Goal: Check status: Check status

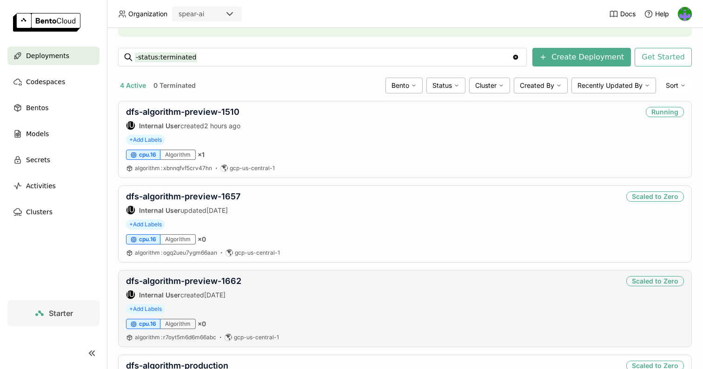
scroll to position [124, 0]
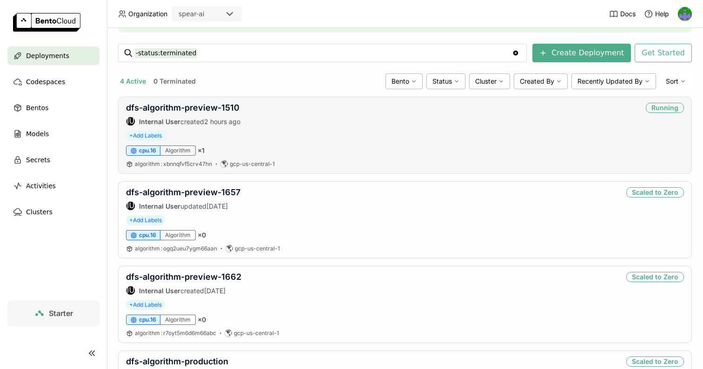
click at [221, 114] on div "dfs-algorithm-preview-1510 IU Internal User created 2 hours ago" at bounding box center [183, 114] width 114 height 23
click at [233, 112] on link "dfs-algorithm-preview-1510" at bounding box center [182, 108] width 113 height 10
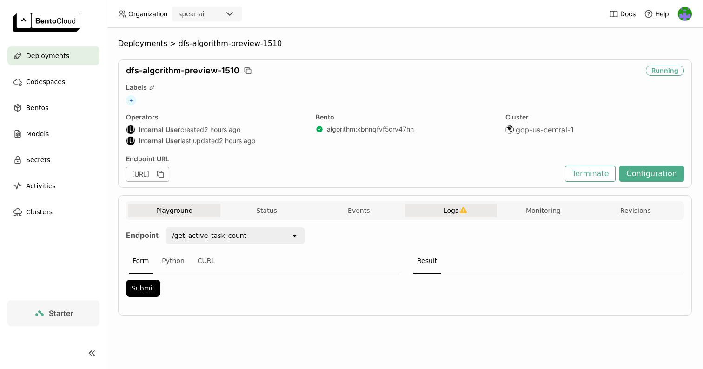
click at [465, 209] on icon "button" at bounding box center [463, 210] width 7 height 7
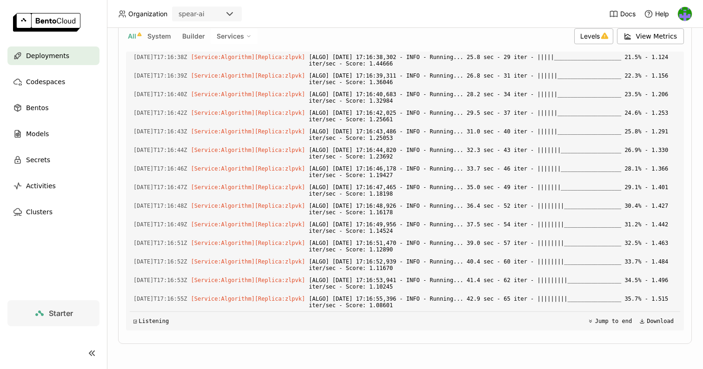
scroll to position [7185, 0]
click at [422, 0] on header "Organization spear-ai Docs Help" at bounding box center [351, 14] width 703 height 28
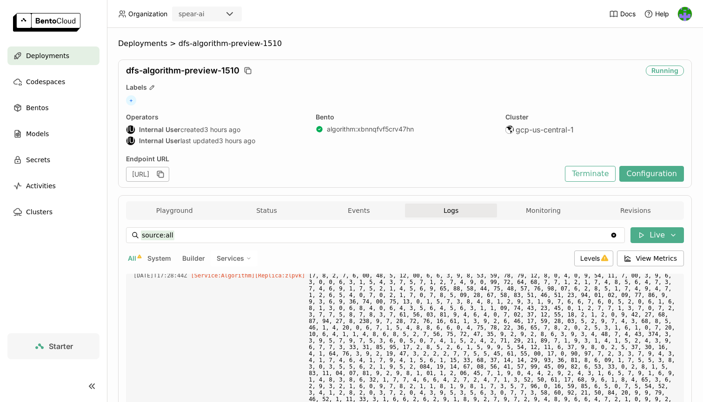
scroll to position [0, 0]
click at [379, 211] on button "Events" at bounding box center [359, 211] width 92 height 14
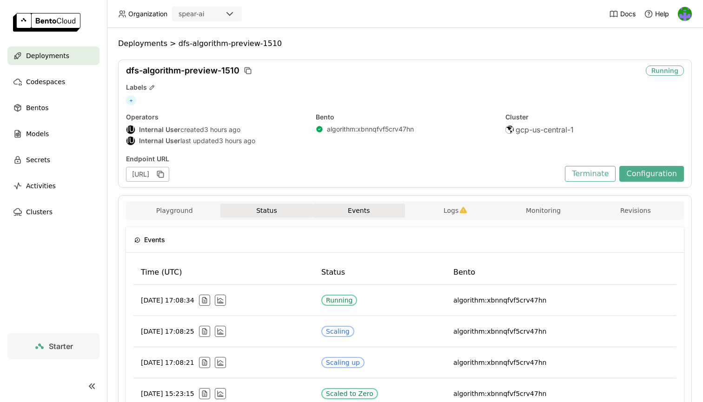
click at [278, 209] on button "Status" at bounding box center [266, 211] width 92 height 14
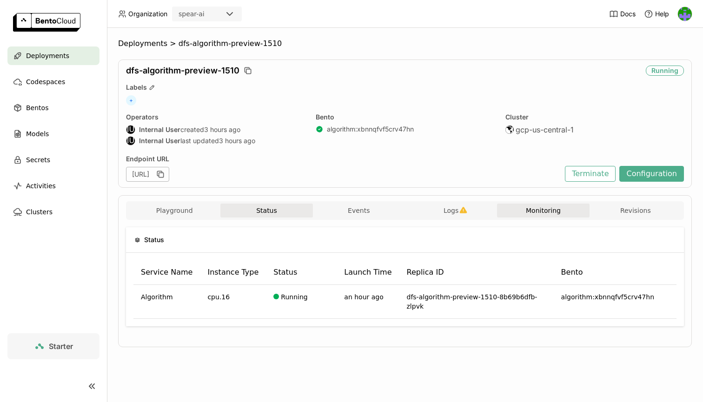
click at [529, 210] on button "Monitoring" at bounding box center [543, 211] width 92 height 14
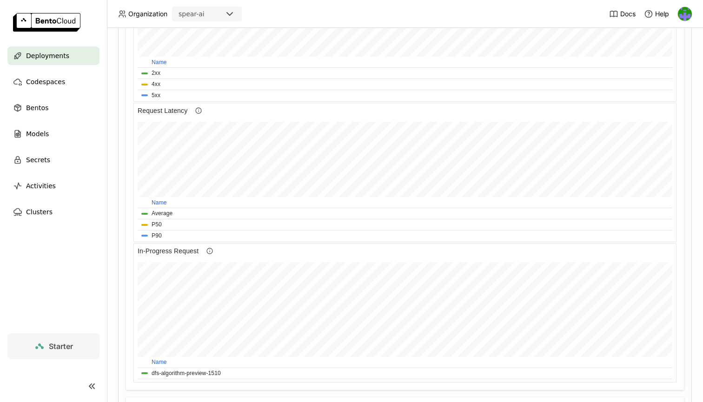
scroll to position [479, 0]
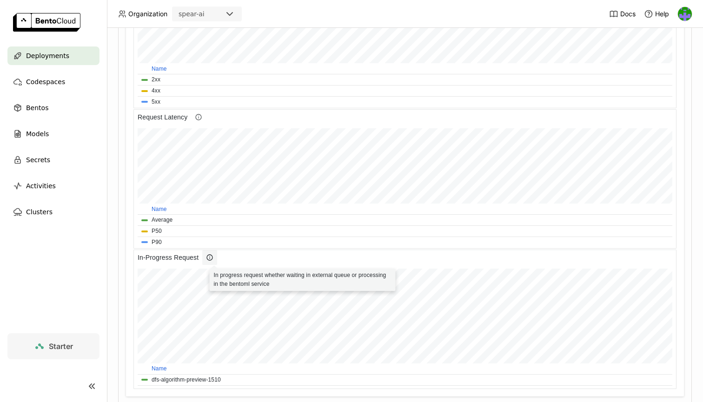
click at [212, 258] on icon at bounding box center [209, 257] width 7 height 7
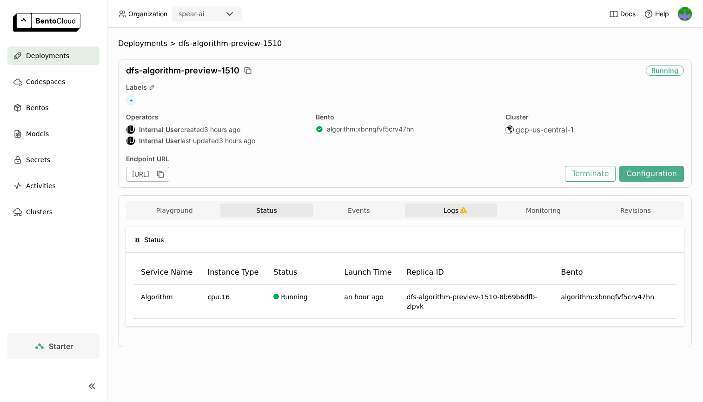
click at [480, 213] on button "Logs" at bounding box center [451, 211] width 92 height 14
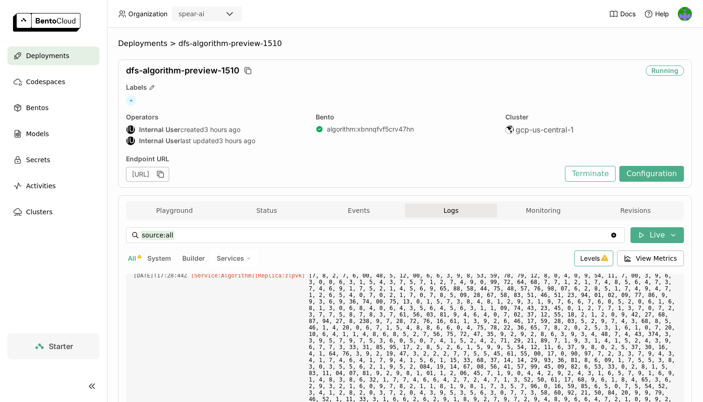
click at [602, 258] on icon at bounding box center [605, 258] width 8 height 8
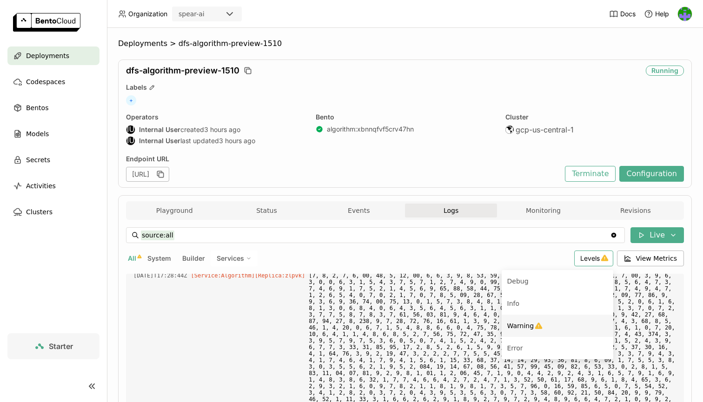
click at [554, 324] on div "Warning" at bounding box center [557, 325] width 100 height 11
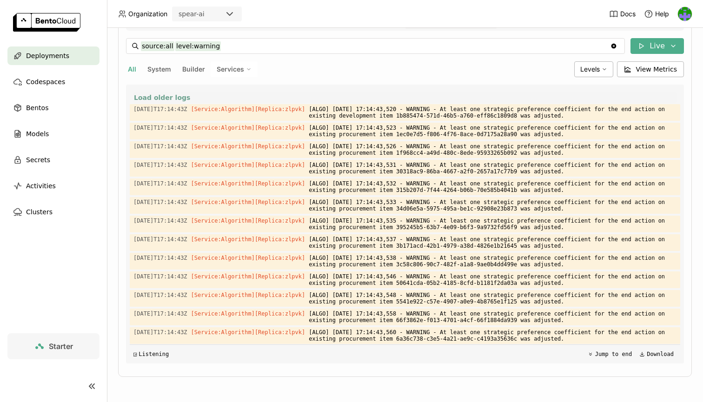
click at [179, 95] on span "Load older logs" at bounding box center [162, 97] width 56 height 8
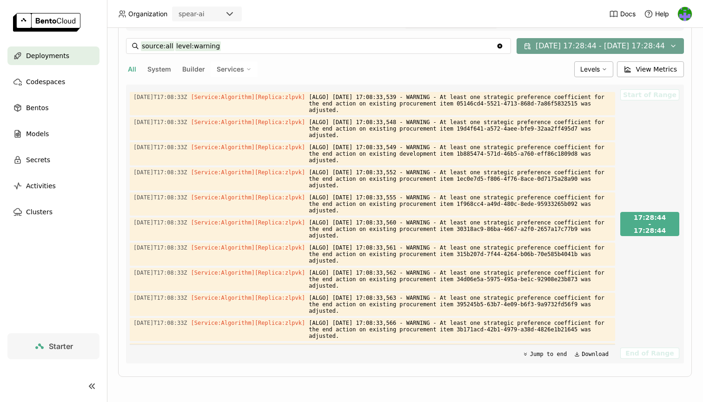
click at [614, 48] on button "[DATE] 17:28:44 - [DATE] 17:28:44" at bounding box center [599, 46] width 167 height 16
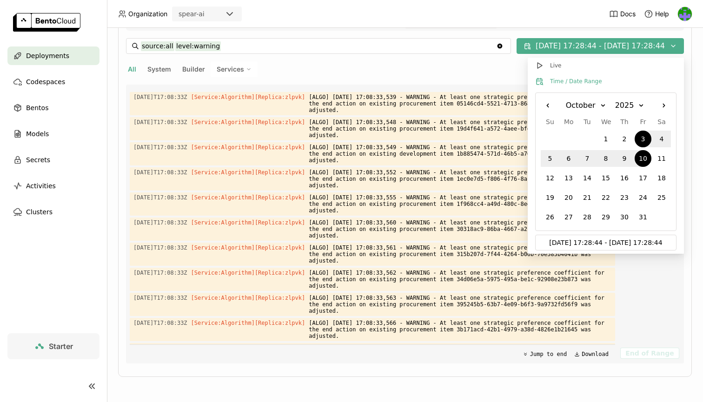
click at [454, 81] on div "source:all level:warning source:all level:warning Clear value [DATE] 17:28:44 -…" at bounding box center [405, 200] width 558 height 325
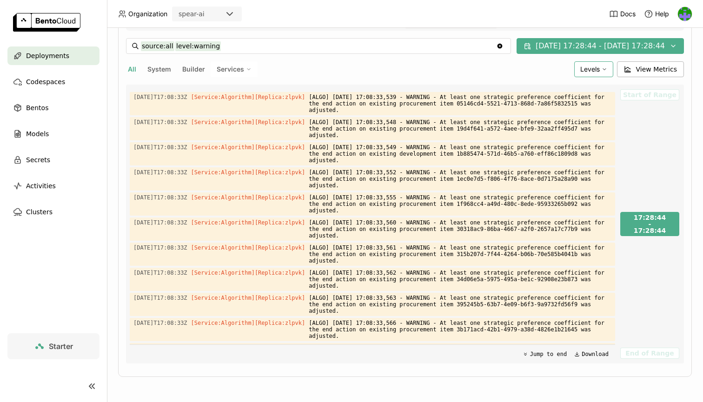
click at [604, 66] on div "Levels" at bounding box center [593, 69] width 39 height 16
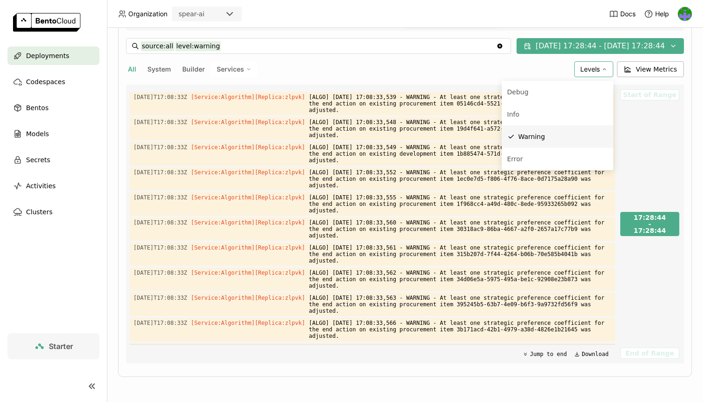
click at [543, 130] on li "Warning" at bounding box center [558, 137] width 112 height 22
type input "source:all"
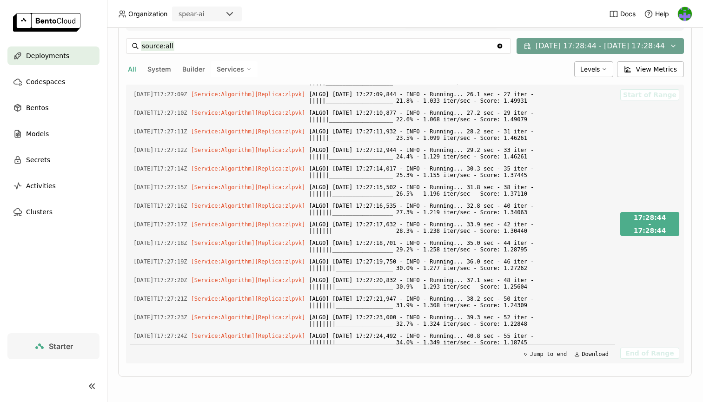
click at [651, 48] on button "[DATE] 17:28:44 - [DATE] 17:28:44" at bounding box center [599, 46] width 167 height 16
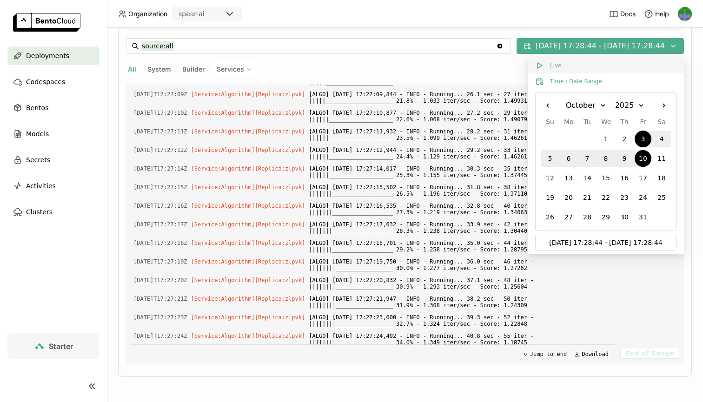
click at [548, 62] on button "Live" at bounding box center [606, 66] width 156 height 16
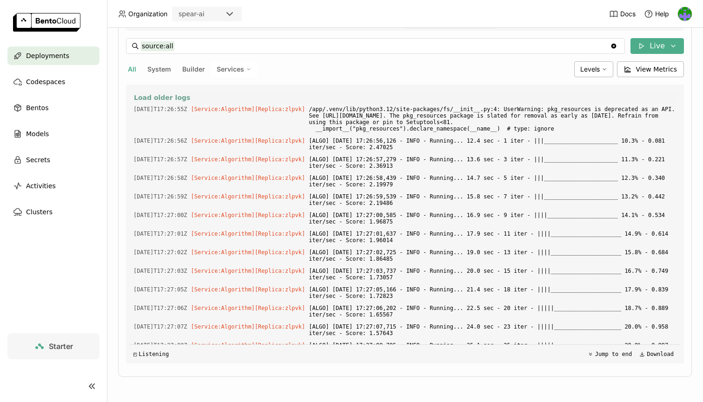
click at [182, 97] on span "Load older logs" at bounding box center [162, 97] width 56 height 8
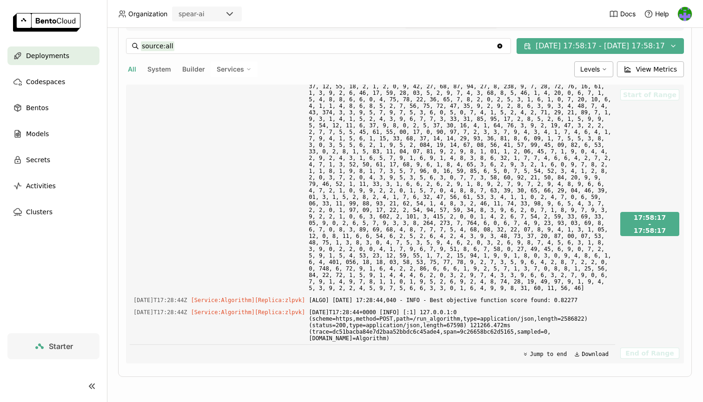
scroll to position [13749, 0]
click at [668, 70] on span "View Metrics" at bounding box center [656, 69] width 41 height 9
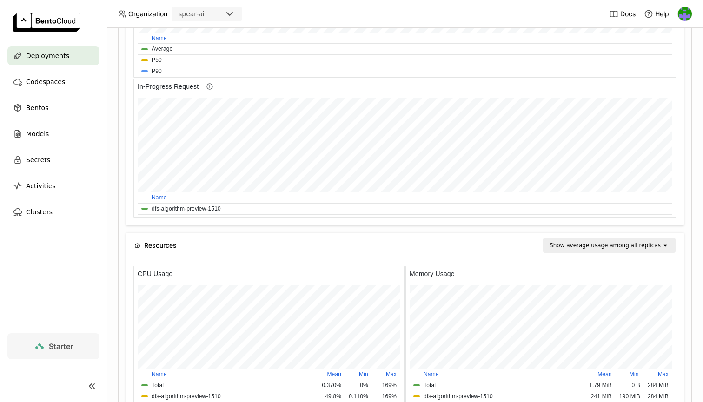
scroll to position [139, 271]
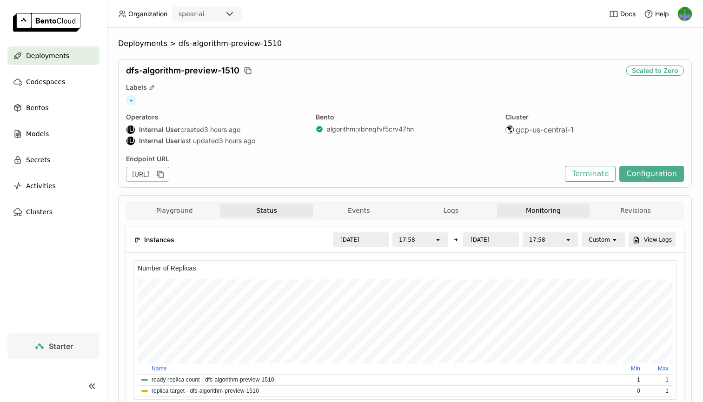
click at [251, 209] on button "Status" at bounding box center [266, 211] width 92 height 14
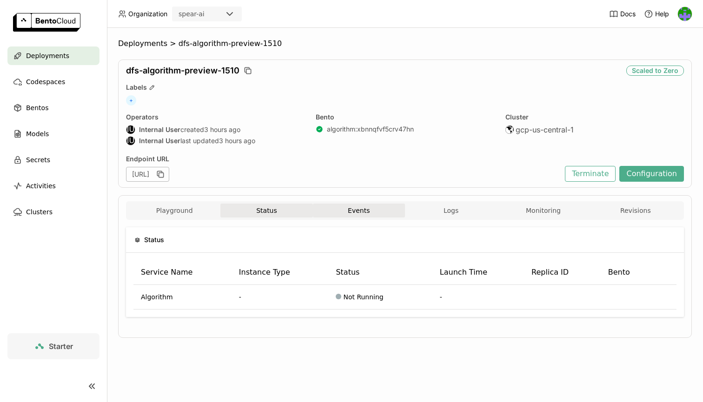
click at [353, 213] on button "Events" at bounding box center [359, 211] width 92 height 14
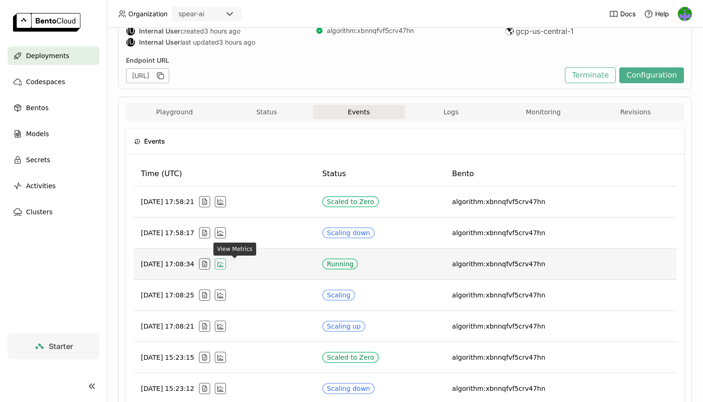
click at [221, 267] on icon "button" at bounding box center [221, 265] width 0 height 1
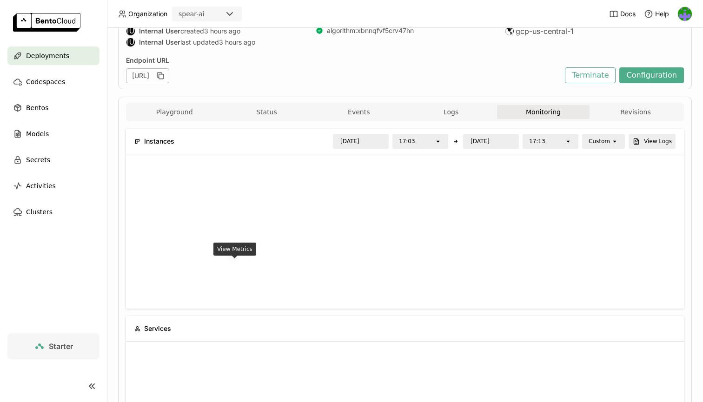
type input "[DATE]"
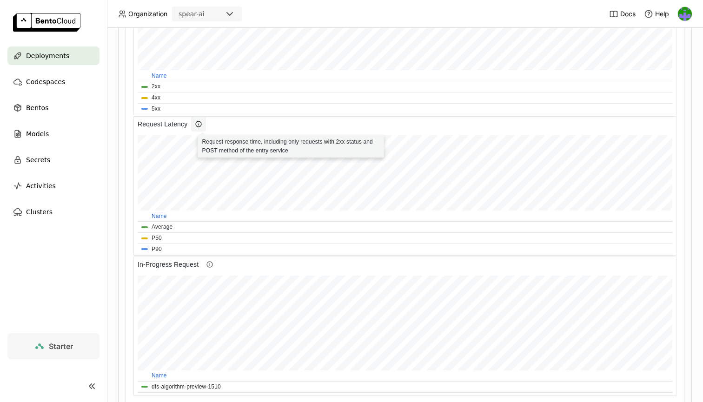
click at [201, 128] on span at bounding box center [198, 124] width 15 height 15
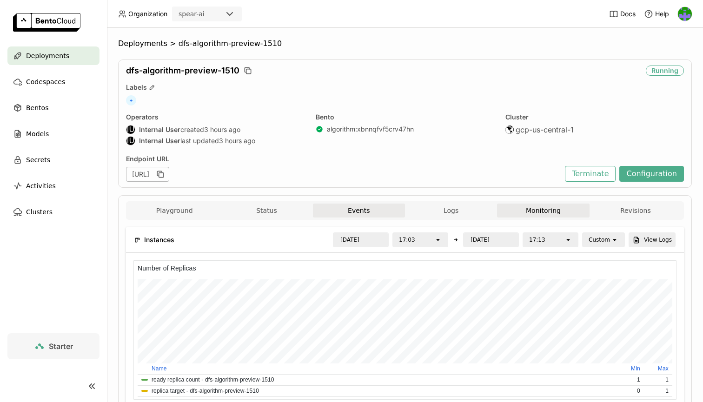
click at [387, 209] on button "Events" at bounding box center [359, 211] width 92 height 14
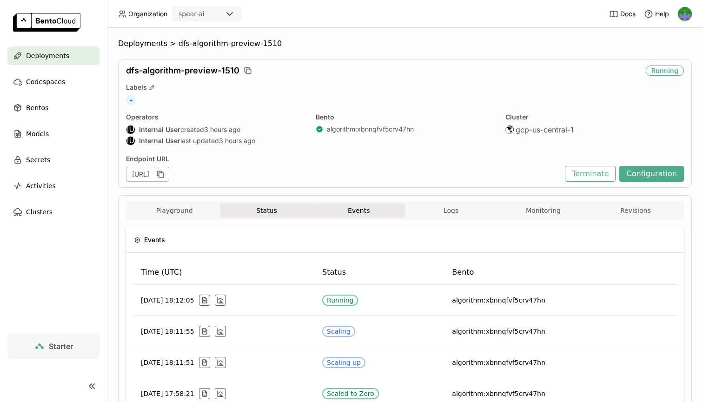
click at [267, 216] on button "Status" at bounding box center [266, 211] width 92 height 14
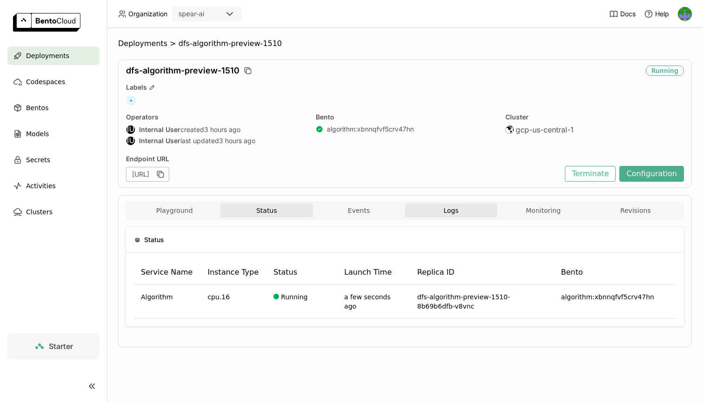
click at [461, 210] on button "Logs" at bounding box center [451, 211] width 92 height 14
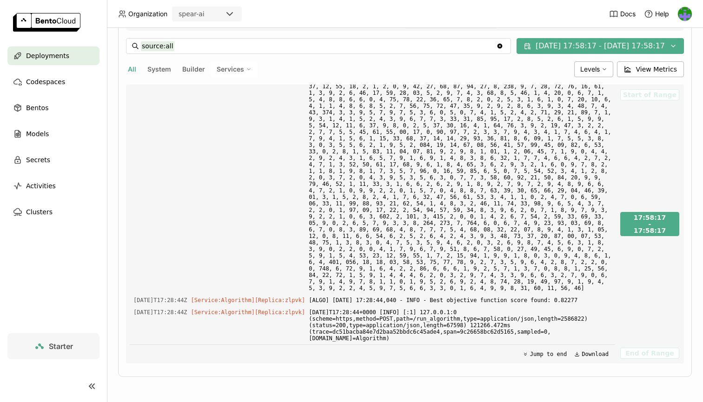
scroll to position [13749, 0]
click at [648, 49] on button "[DATE] 17:58:17 - [DATE] 17:58:17" at bounding box center [599, 46] width 167 height 16
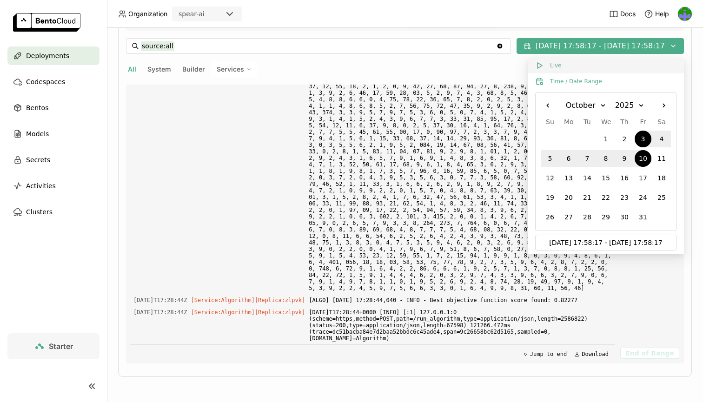
click at [574, 66] on button "Live" at bounding box center [606, 66] width 156 height 16
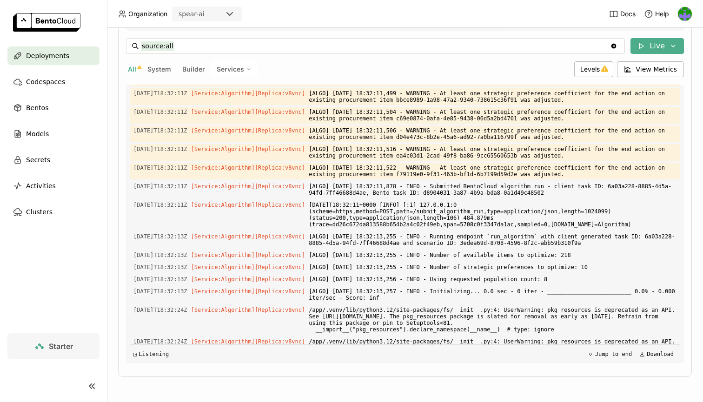
scroll to position [16316, 0]
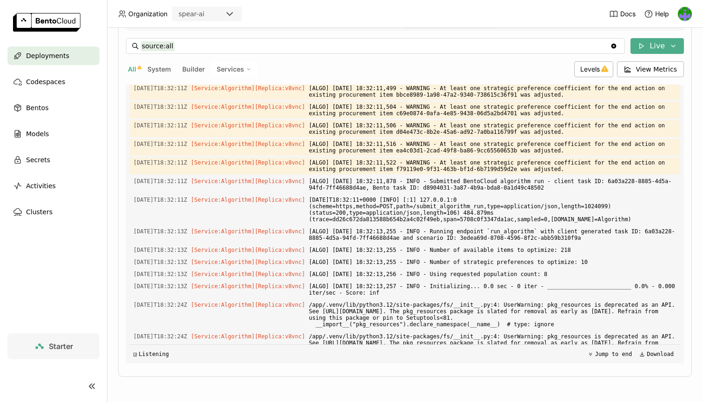
click at [241, 78] on div "source:all source:all Clear value Live All System Builder Services Levels View …" at bounding box center [405, 200] width 558 height 325
click at [243, 69] on span "Services" at bounding box center [230, 69] width 27 height 8
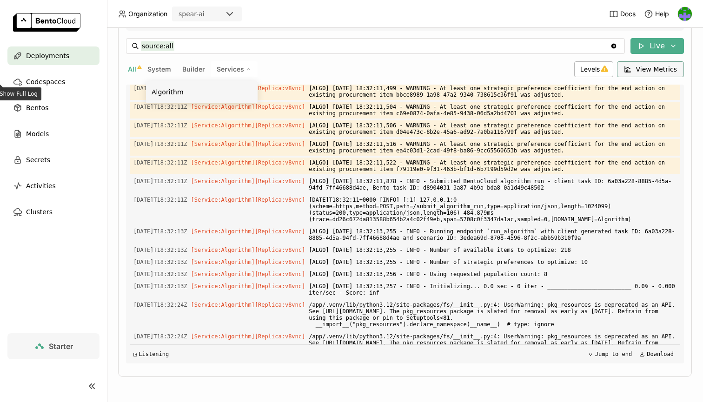
click at [670, 65] on span "View Metrics" at bounding box center [656, 69] width 41 height 9
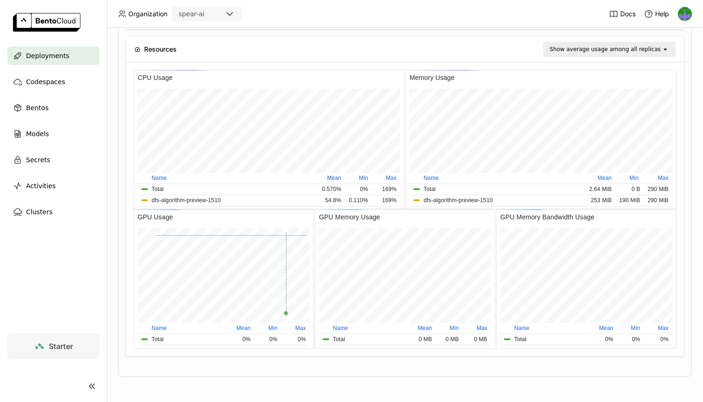
scroll to position [87, 0]
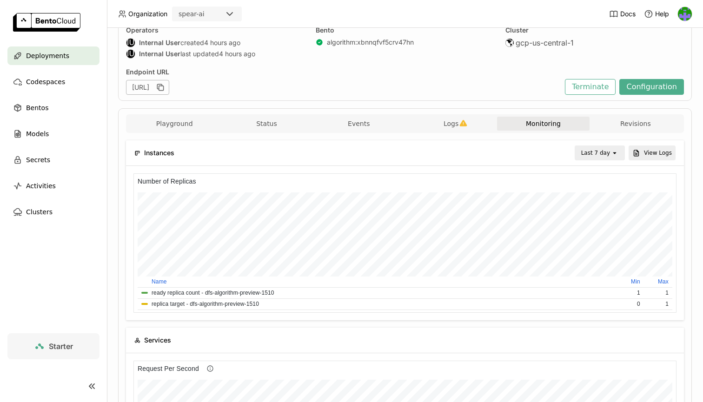
click at [454, 125] on span "Logs" at bounding box center [450, 123] width 15 height 8
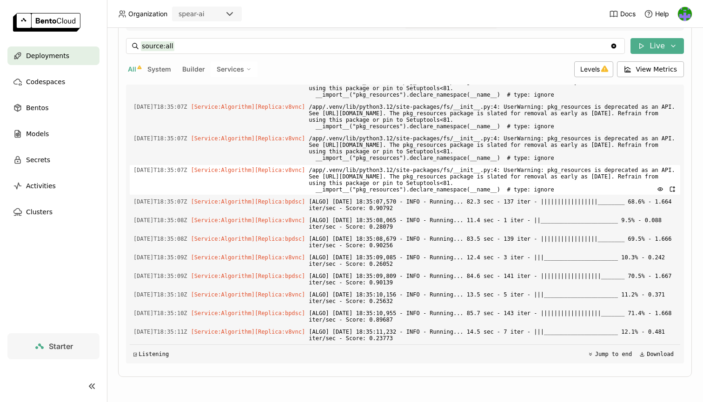
scroll to position [189, 0]
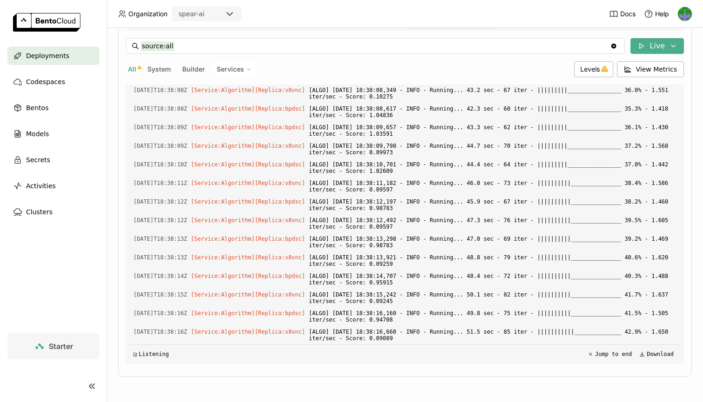
click at [156, 68] on span "System" at bounding box center [159, 69] width 24 height 8
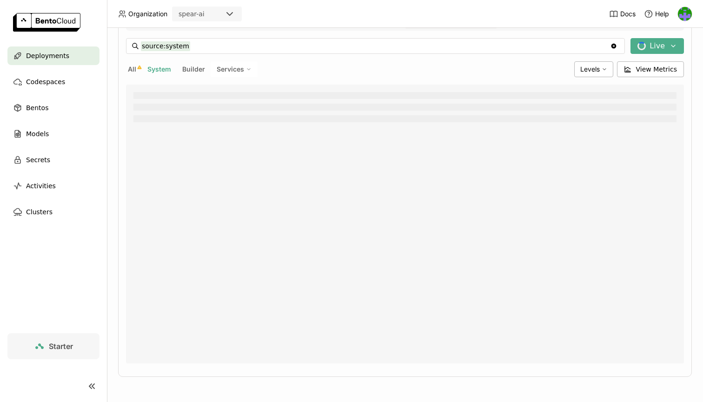
click at [157, 72] on span "System" at bounding box center [159, 69] width 24 height 8
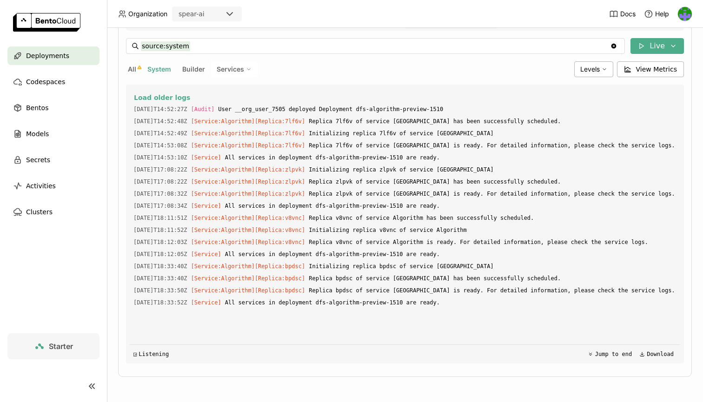
scroll to position [0, 0]
click at [189, 67] on span "Builder" at bounding box center [193, 69] width 23 height 8
type input "source:builder"
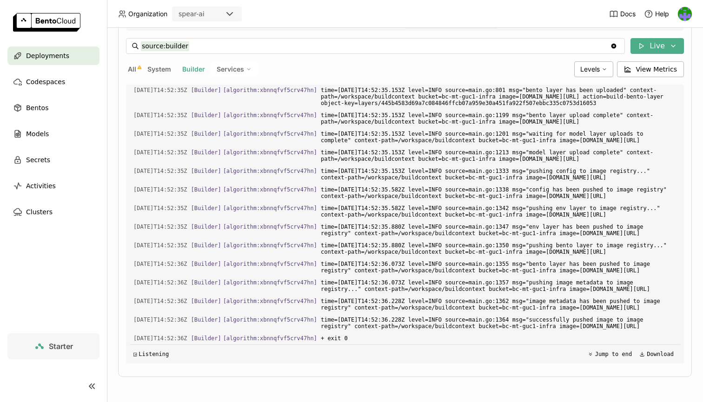
scroll to position [1174, 0]
click at [235, 73] on div "Services" at bounding box center [234, 69] width 47 height 16
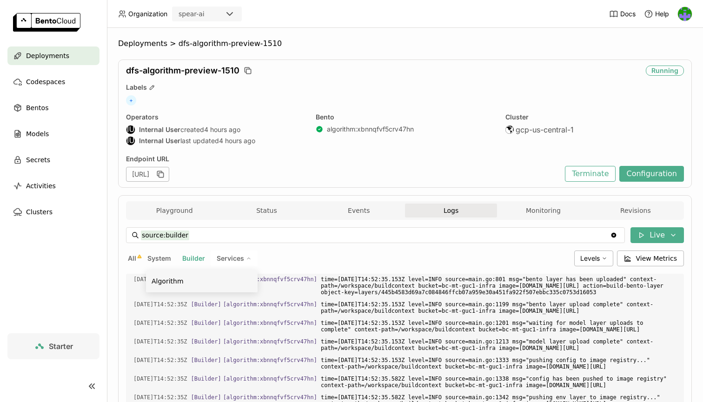
scroll to position [0, 0]
click at [372, 212] on button "Events" at bounding box center [359, 211] width 92 height 14
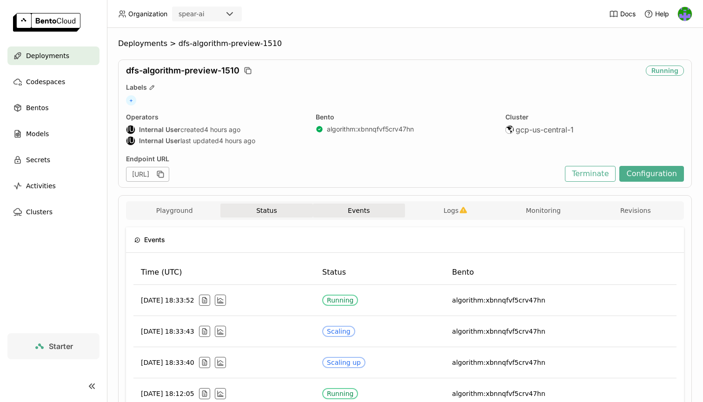
click at [267, 212] on button "Status" at bounding box center [266, 211] width 92 height 14
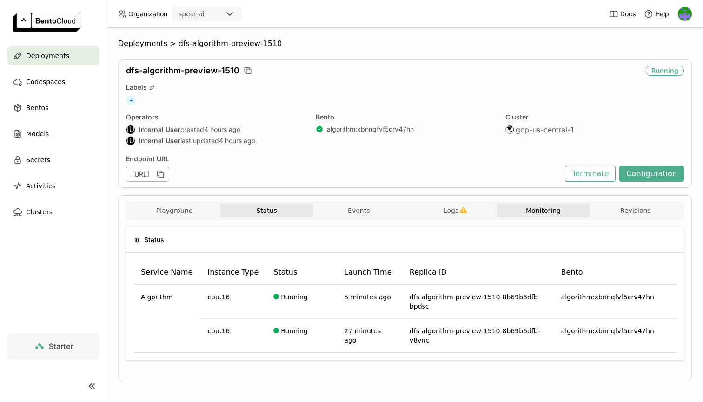
click at [542, 205] on button "Monitoring" at bounding box center [543, 211] width 92 height 14
